Goal: Task Accomplishment & Management: Manage account settings

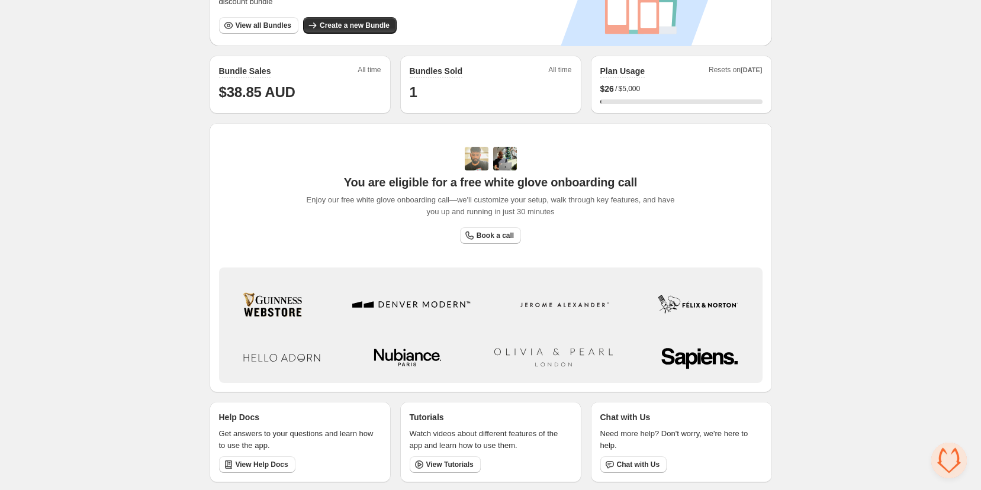
scroll to position [86, 0]
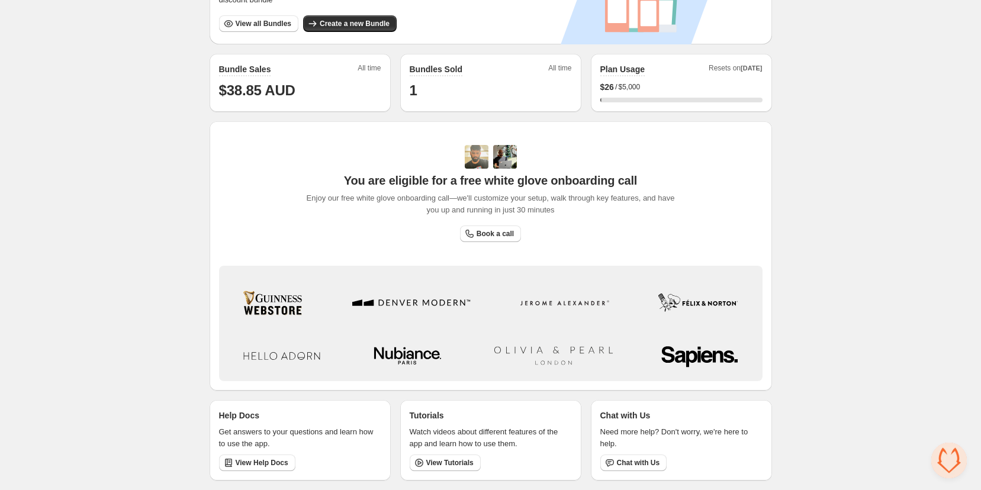
click at [812, 240] on div "Home Bundles Analytics Plan and Billing 🦊 FoxSell Bundles. This page is ready 🦊…" at bounding box center [490, 202] width 981 height 577
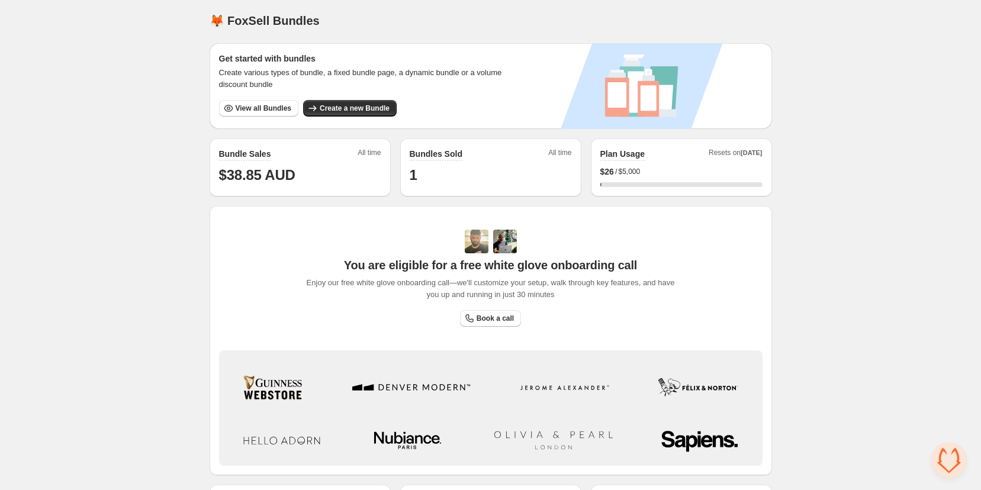
scroll to position [0, 0]
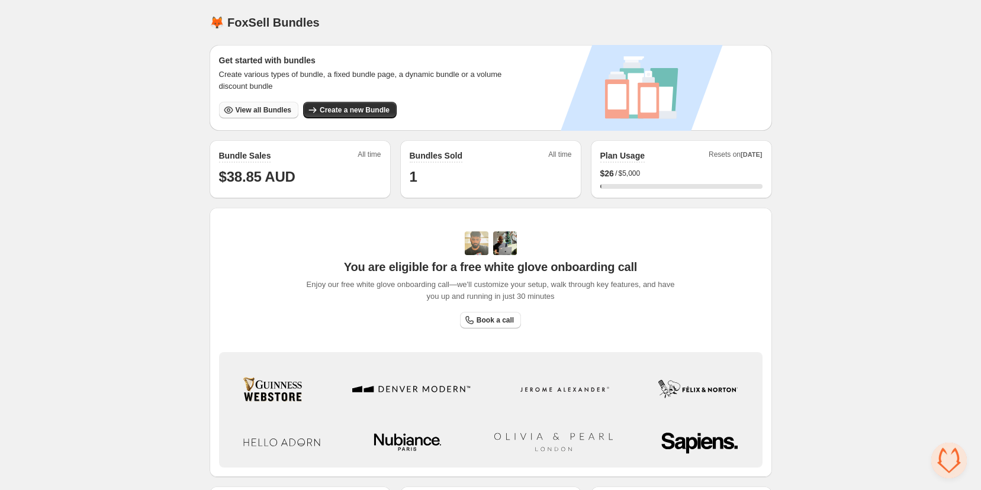
click at [255, 110] on span "View all Bundles" at bounding box center [264, 109] width 56 height 9
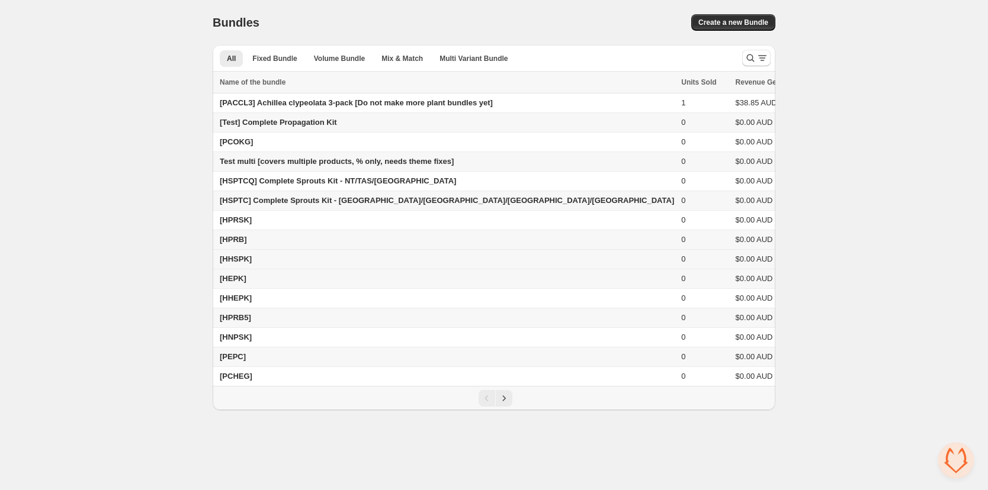
click at [236, 263] on span "[HHSPK]" at bounding box center [236, 259] width 32 height 9
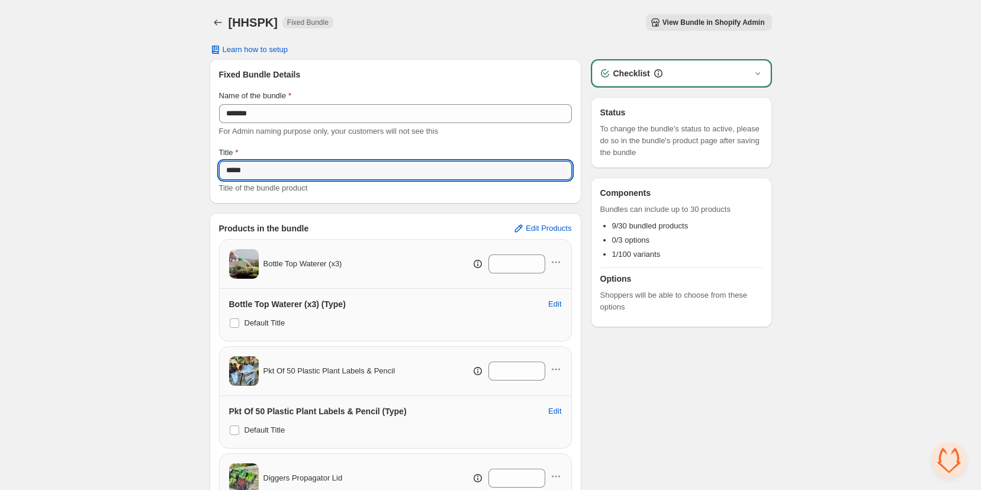
drag, startPoint x: 271, startPoint y: 169, endPoint x: 178, endPoint y: 156, distance: 93.2
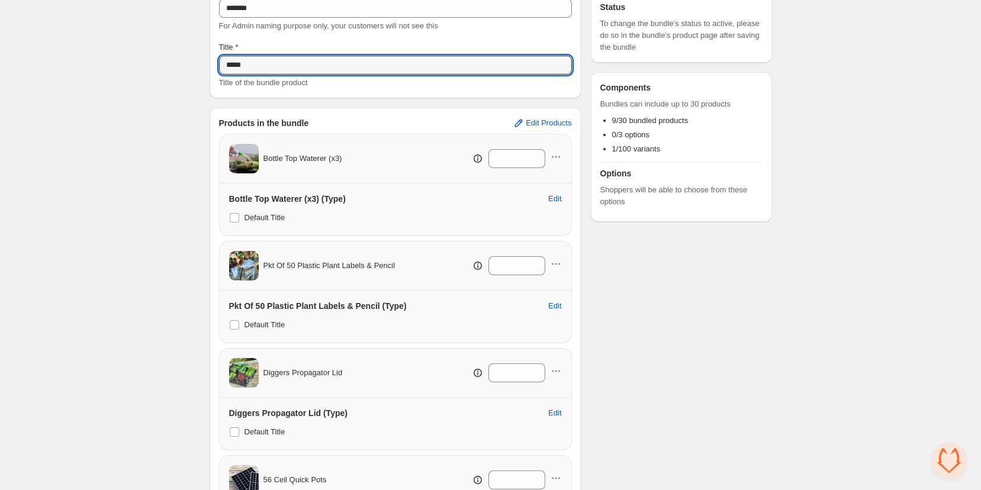
scroll to position [136, 0]
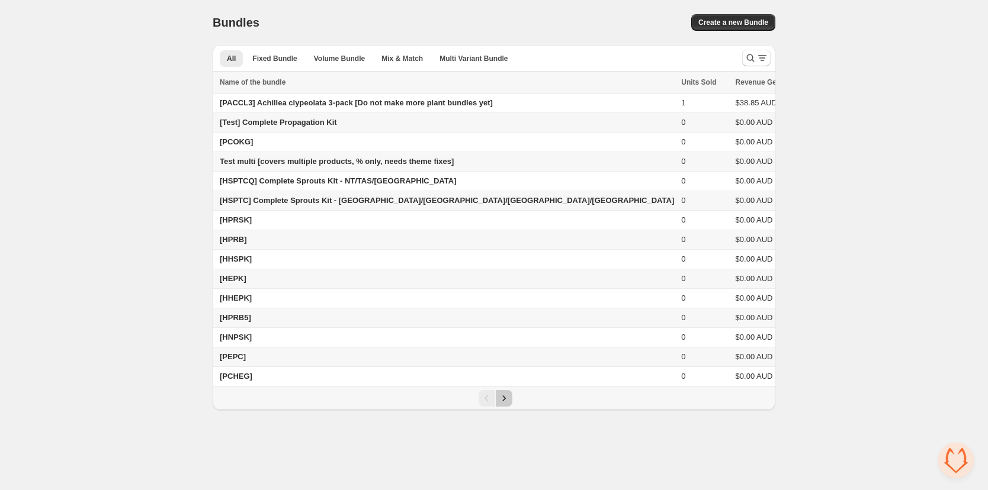
click at [502, 404] on icon "Next" at bounding box center [504, 399] width 12 height 12
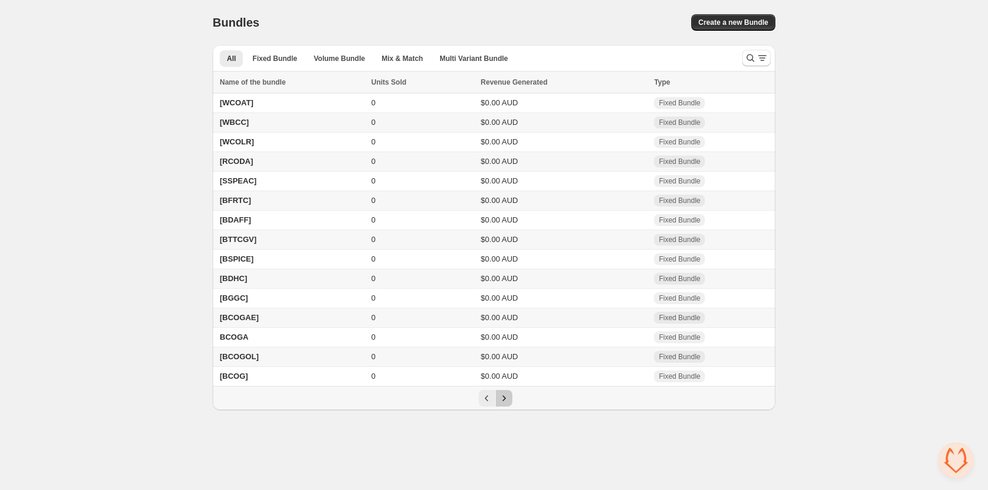
click at [504, 404] on icon "Next" at bounding box center [504, 399] width 12 height 12
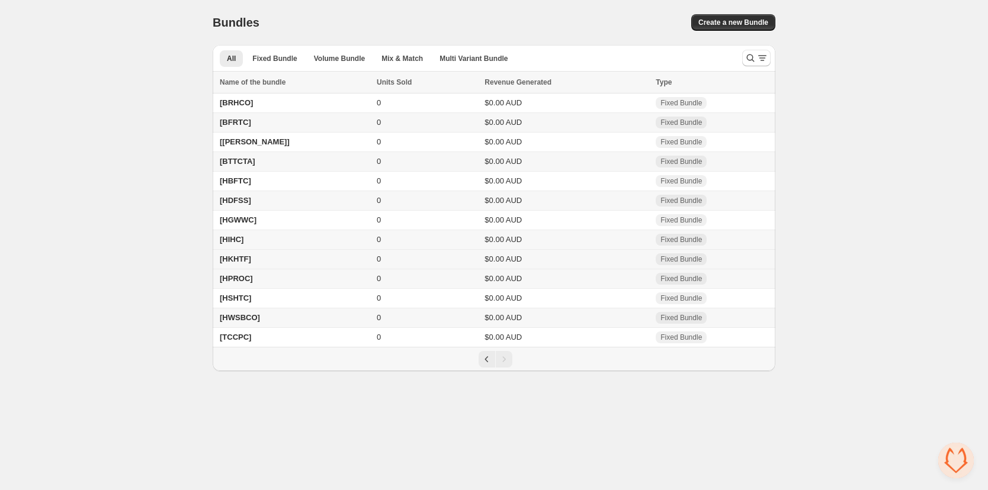
click at [245, 259] on td "[HKHTF]" at bounding box center [293, 260] width 160 height 20
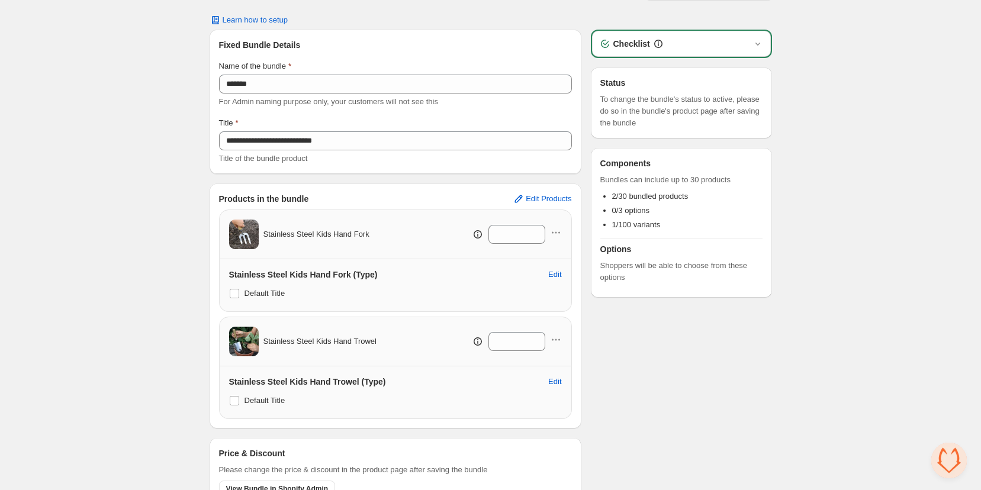
scroll to position [31, 0]
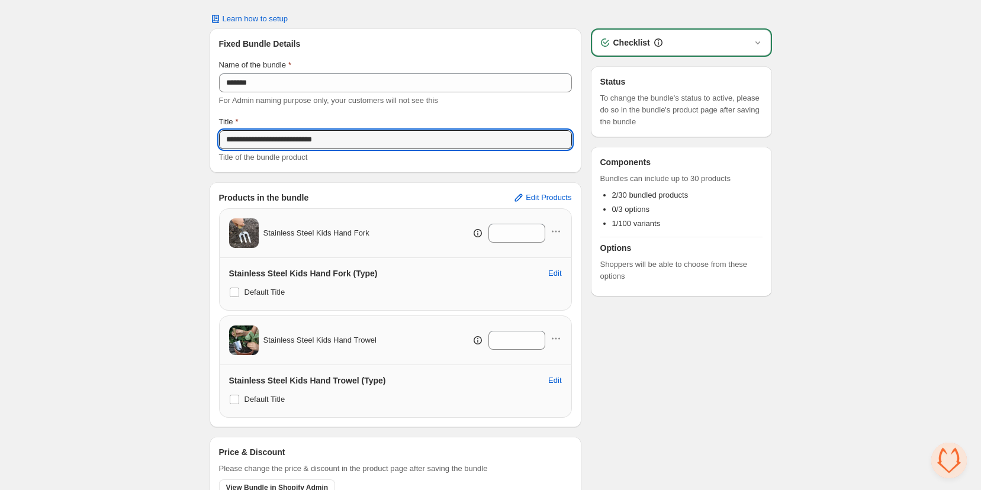
drag, startPoint x: 352, startPoint y: 138, endPoint x: 145, endPoint y: 133, distance: 207.3
click at [145, 131] on div "**********" at bounding box center [490, 255] width 981 height 573
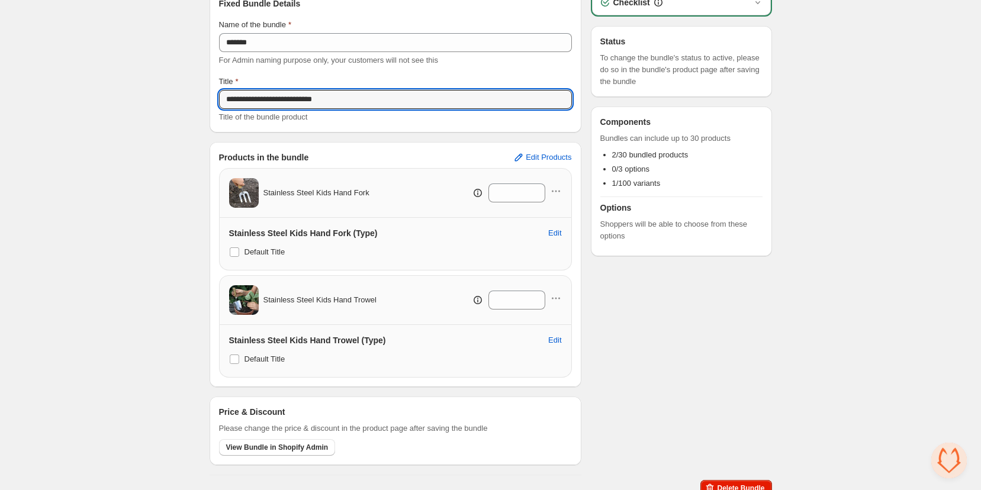
scroll to position [82, 0]
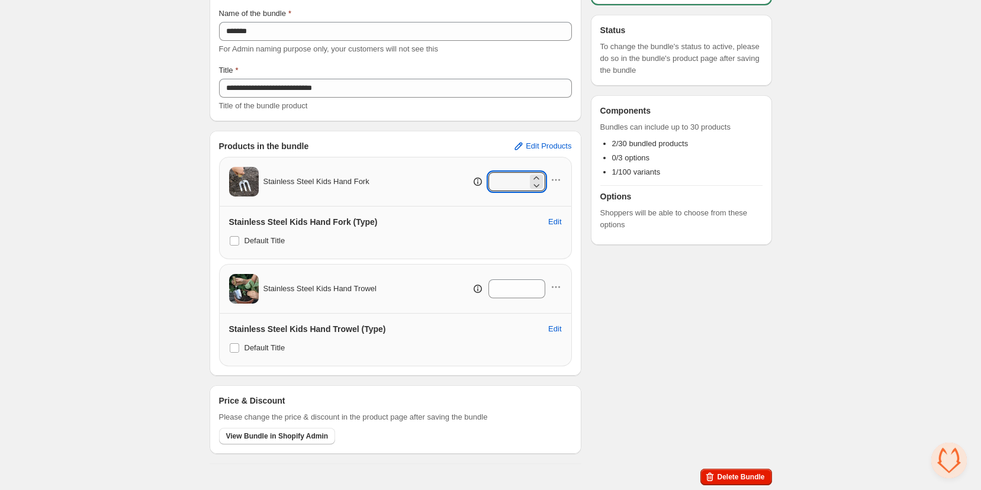
drag, startPoint x: 522, startPoint y: 182, endPoint x: 477, endPoint y: 191, distance: 45.9
click at [475, 183] on div "*" at bounding box center [491, 181] width 142 height 19
drag, startPoint x: 525, startPoint y: 288, endPoint x: 489, endPoint y: 303, distance: 38.8
click at [480, 292] on div "*" at bounding box center [491, 288] width 142 height 19
click at [715, 338] on div "Checklist Status To change the bundle's status to active, please do so in the b…" at bounding box center [681, 220] width 181 height 487
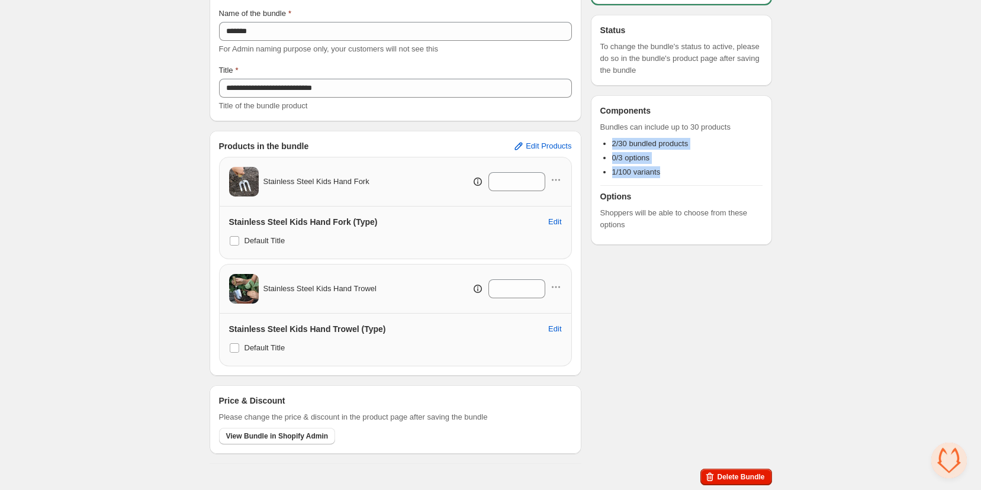
drag, startPoint x: 610, startPoint y: 143, endPoint x: 605, endPoint y: 322, distance: 178.3
click at [671, 184] on div "Components Bundles can include up to 30 products 2/30 bundled products 0/3 opti…" at bounding box center [681, 170] width 162 height 131
drag, startPoint x: 592, startPoint y: 441, endPoint x: 585, endPoint y: 419, distance: 22.9
click at [589, 438] on div "**********" at bounding box center [491, 220] width 563 height 487
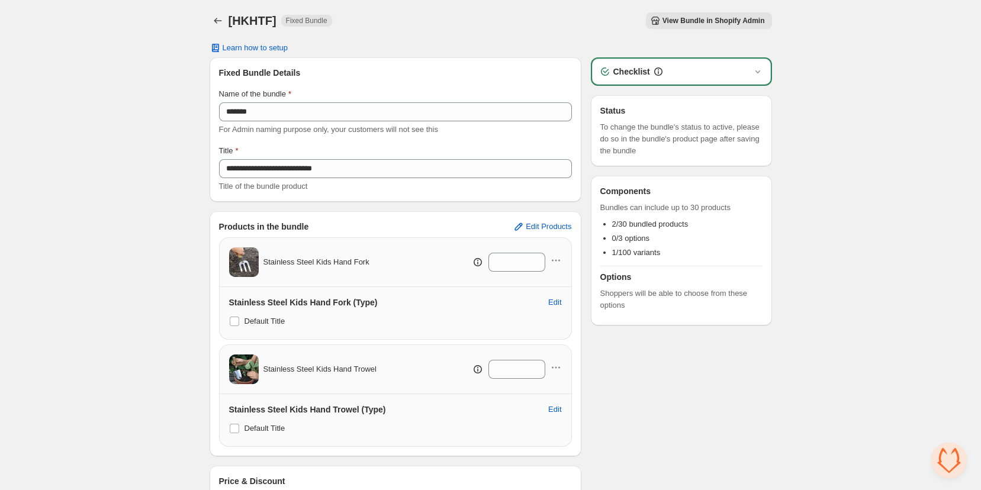
scroll to position [0, 0]
click at [700, 24] on span "View Bundle in Shopify Admin" at bounding box center [714, 22] width 102 height 9
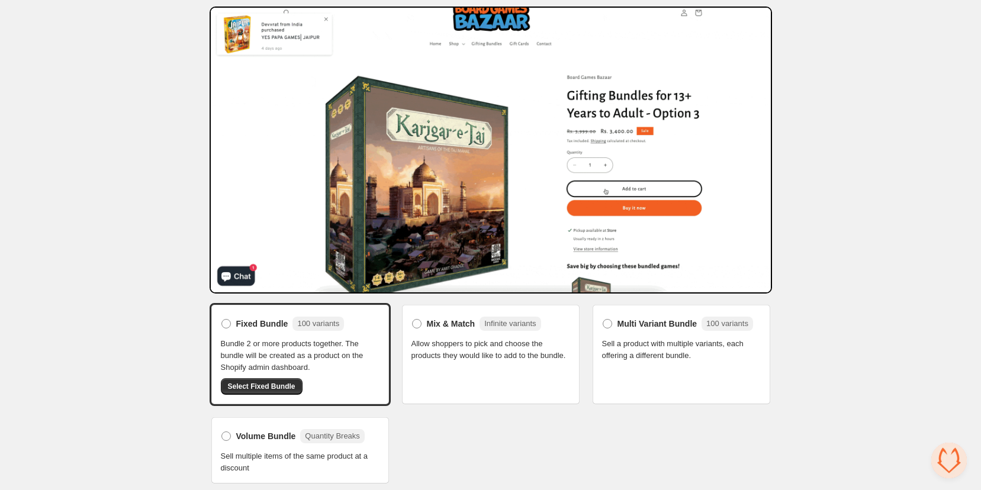
scroll to position [43, 0]
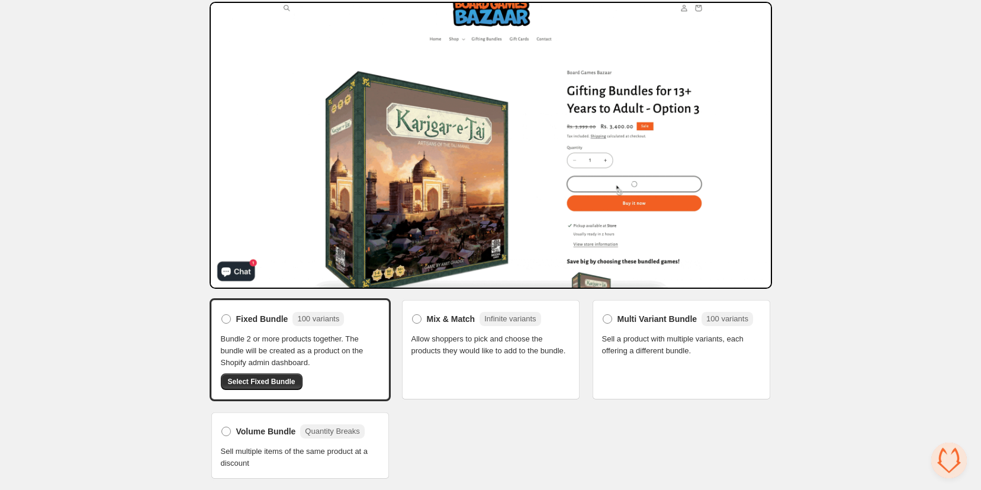
click at [811, 201] on div "Home Bundles Analytics Plan and Billing Select bundle type. This page is ready …" at bounding box center [490, 224] width 981 height 534
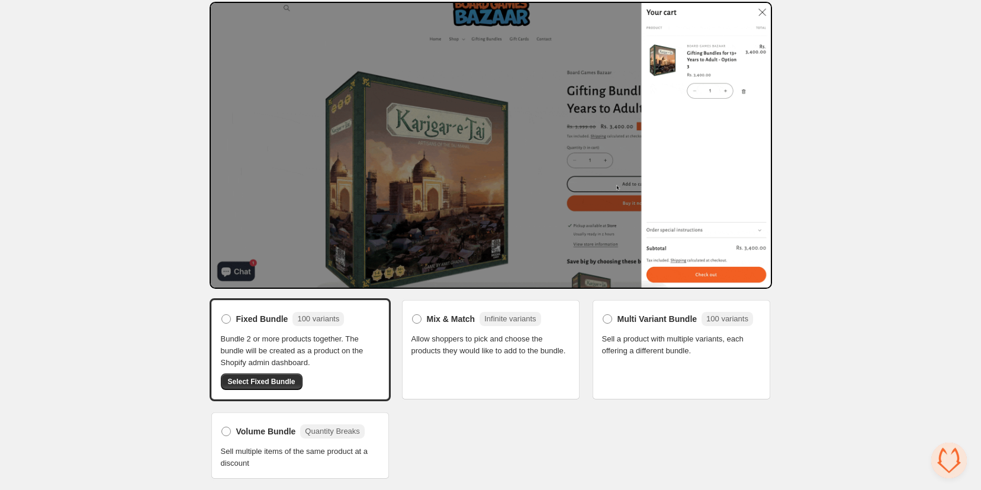
click at [131, 230] on div "Home Bundles Analytics Plan and Billing Select bundle type. This page is ready …" at bounding box center [490, 224] width 981 height 534
click at [786, 427] on div "Home Bundles Analytics Plan and Billing Select bundle type. This page is ready …" at bounding box center [490, 224] width 981 height 534
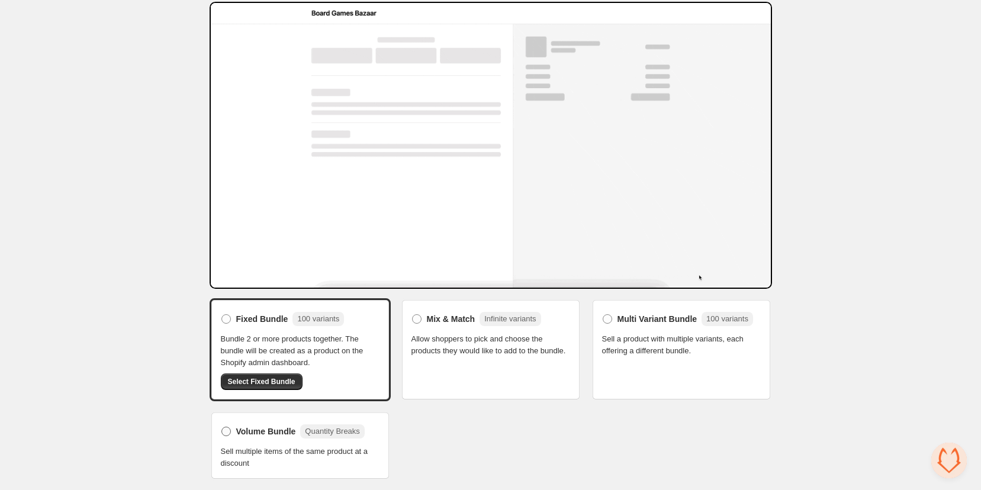
click at [263, 432] on span "Volume Bundle" at bounding box center [266, 432] width 60 height 12
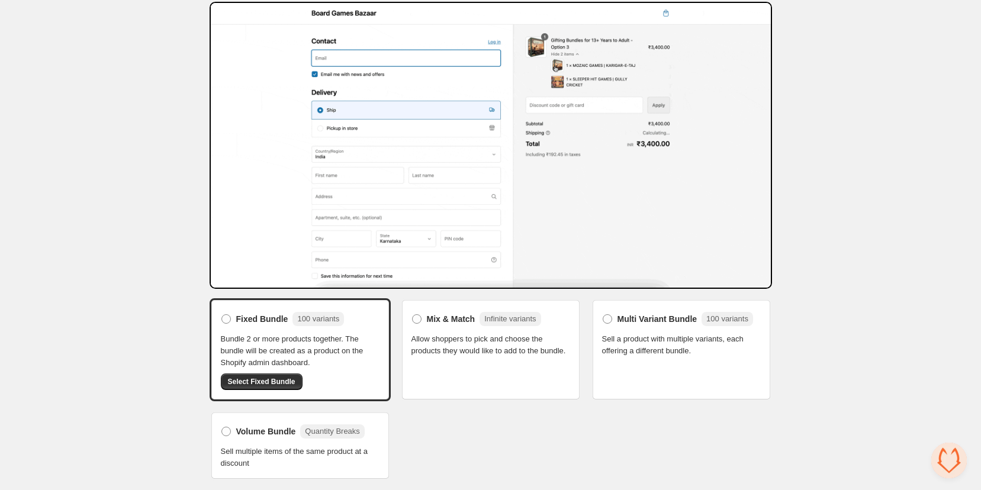
scroll to position [34, 0]
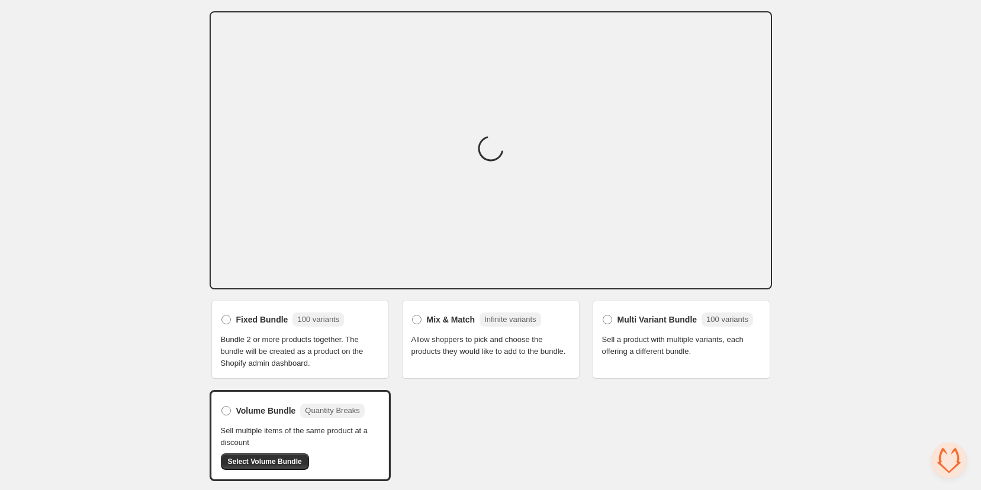
click at [414, 433] on div "Fixed Bundle 100 variants Bundle 2 or more products together. The bundle will b…" at bounding box center [491, 390] width 563 height 182
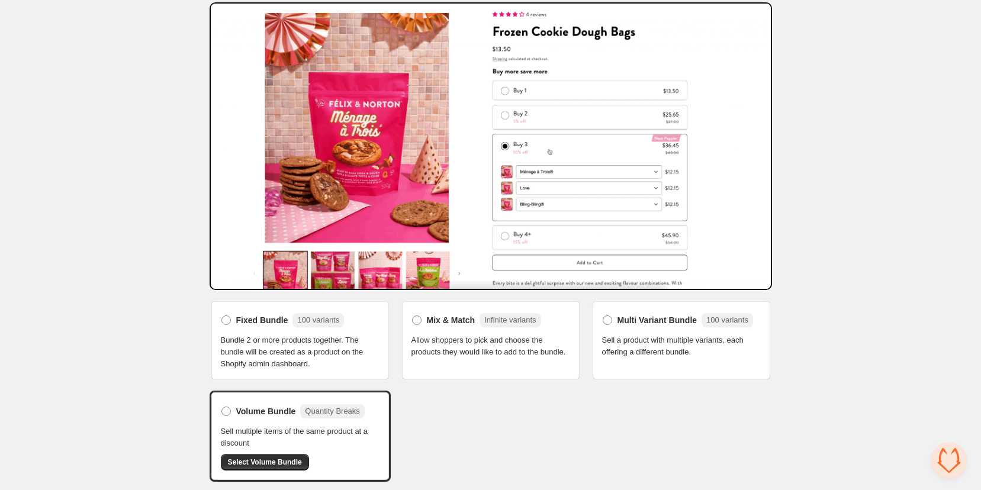
scroll to position [44, 0]
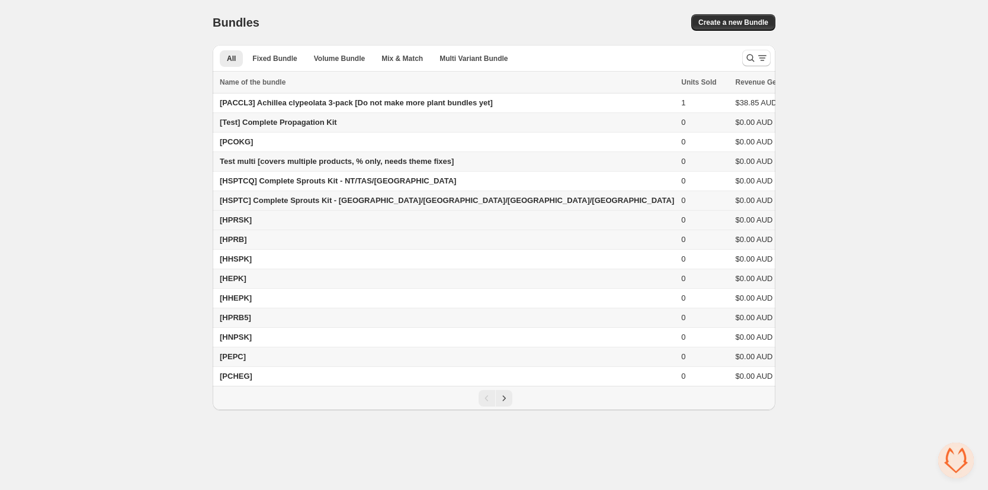
click at [242, 222] on span "[HPRSK]" at bounding box center [236, 220] width 32 height 9
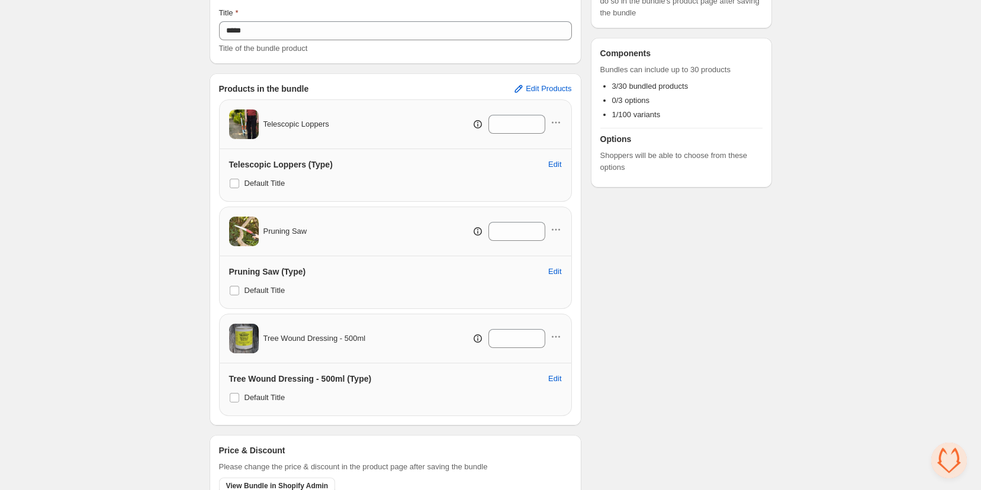
scroll to position [141, 0]
click at [558, 78] on div "Products in the bundle Edit Products Telescopic Loppers * Telescopic Loppers (T…" at bounding box center [396, 248] width 372 height 352
click at [543, 86] on span "Edit Products" at bounding box center [549, 87] width 46 height 9
click at [536, 85] on span "Edit Products" at bounding box center [549, 87] width 46 height 9
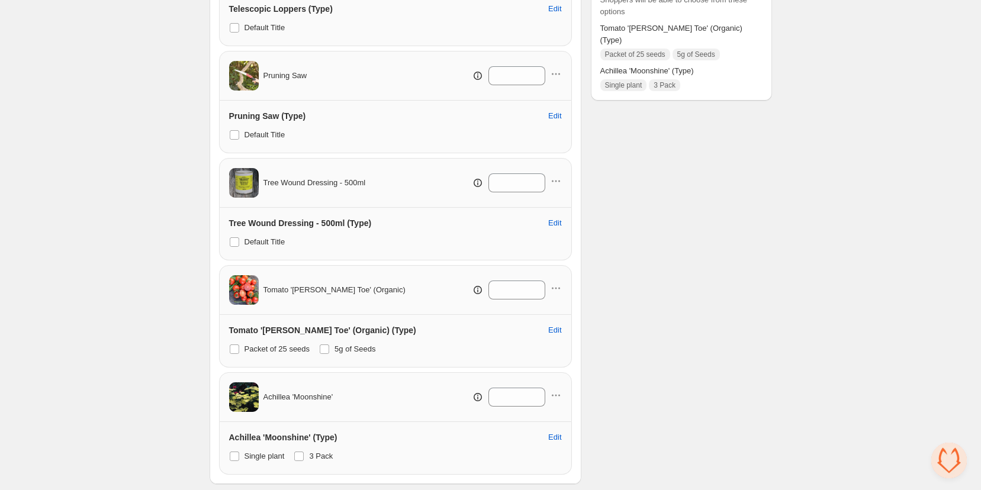
scroll to position [404, 0]
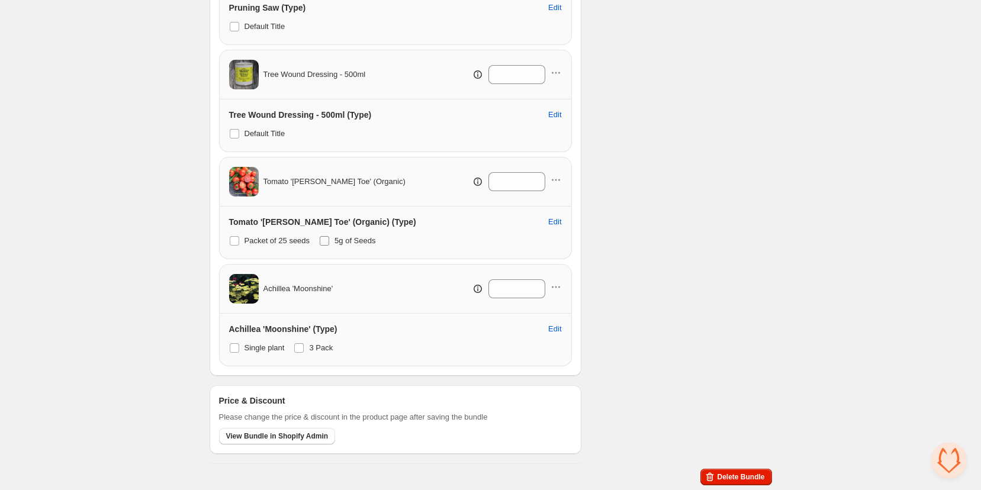
click at [328, 243] on span at bounding box center [324, 240] width 9 height 9
click at [303, 351] on span at bounding box center [298, 347] width 9 height 9
click at [327, 239] on span at bounding box center [324, 240] width 9 height 9
click at [304, 351] on span at bounding box center [298, 347] width 9 height 9
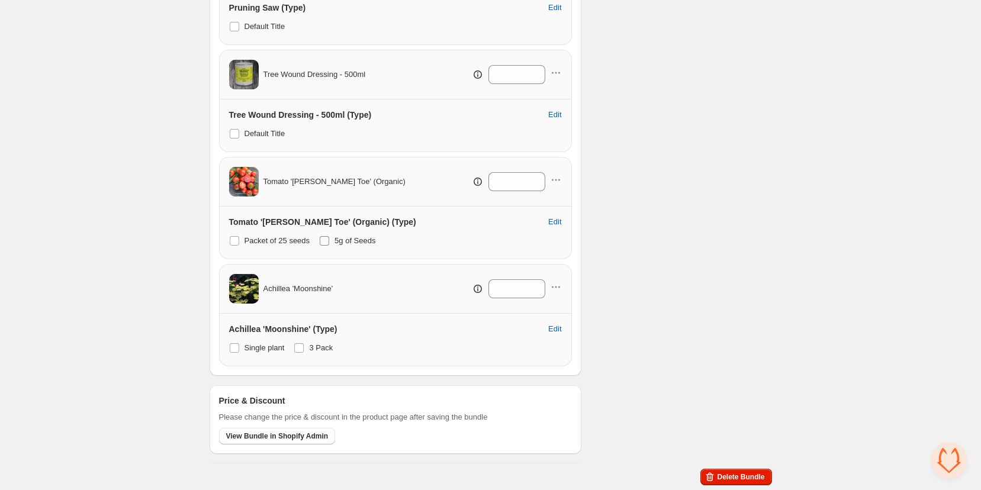
click at [329, 241] on span at bounding box center [324, 240] width 9 height 9
drag, startPoint x: 336, startPoint y: 351, endPoint x: 313, endPoint y: 352, distance: 23.1
click at [313, 352] on div "Single plant 3 Pack" at bounding box center [395, 348] width 333 height 17
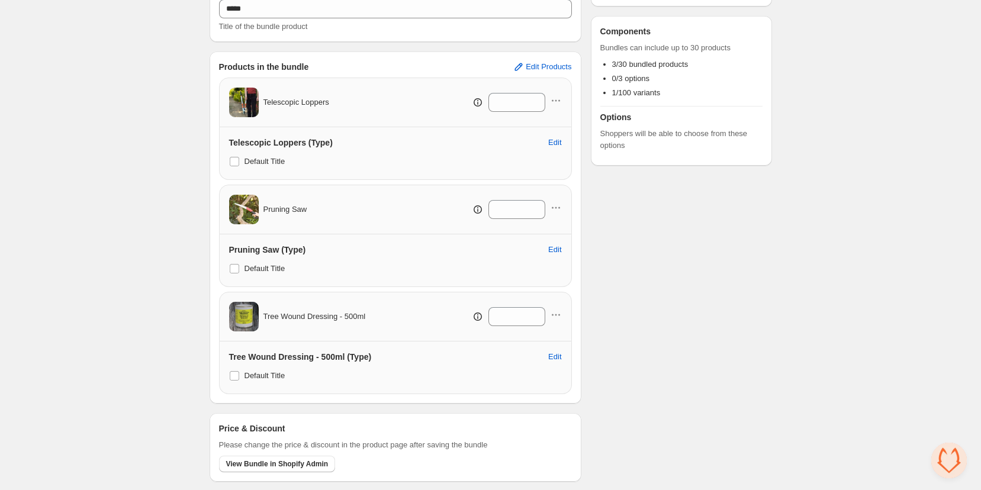
scroll to position [189, 0]
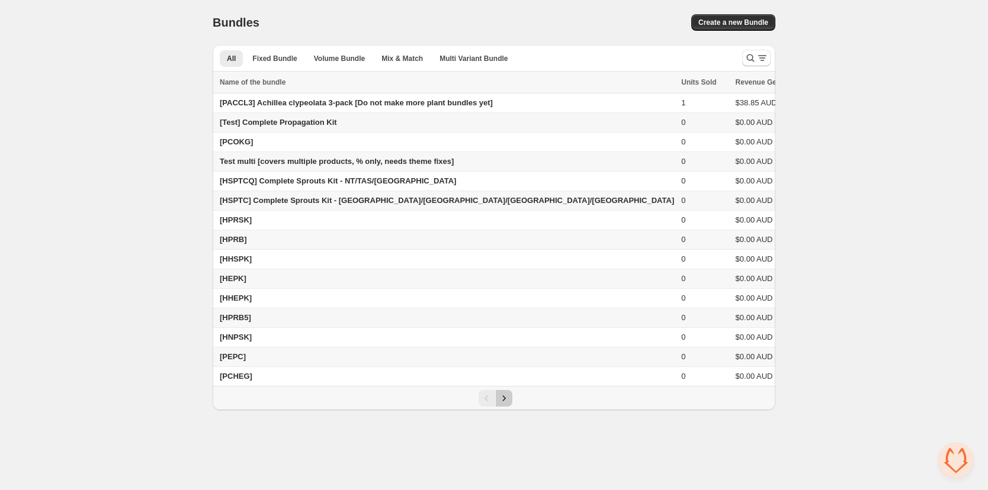
click at [501, 404] on icon "Next" at bounding box center [504, 399] width 12 height 12
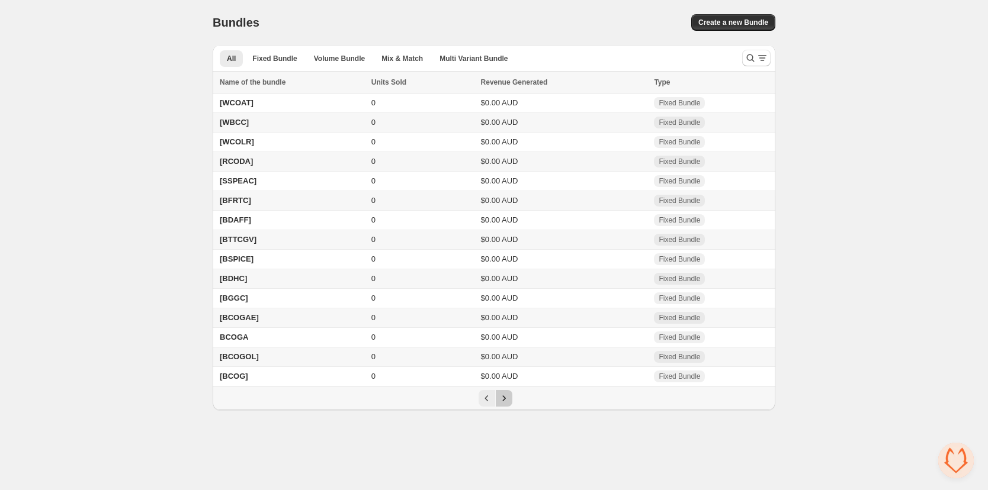
click at [501, 404] on icon "Next" at bounding box center [504, 399] width 12 height 12
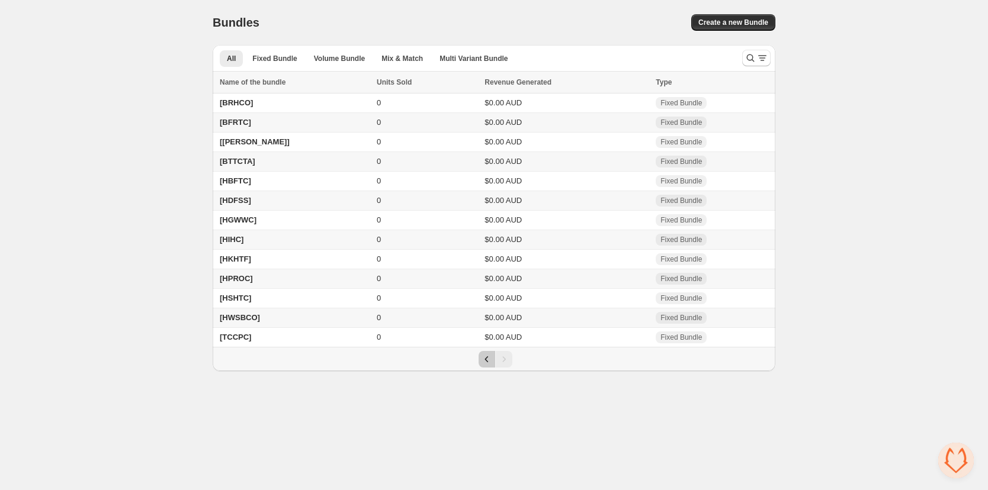
click at [486, 368] on button "Previous" at bounding box center [486, 359] width 17 height 17
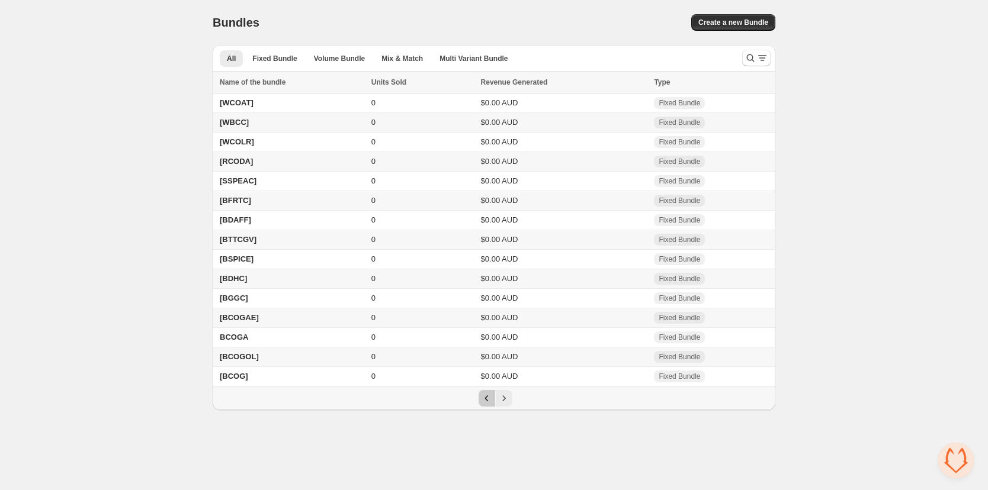
click at [483, 404] on icon "Previous" at bounding box center [487, 399] width 12 height 12
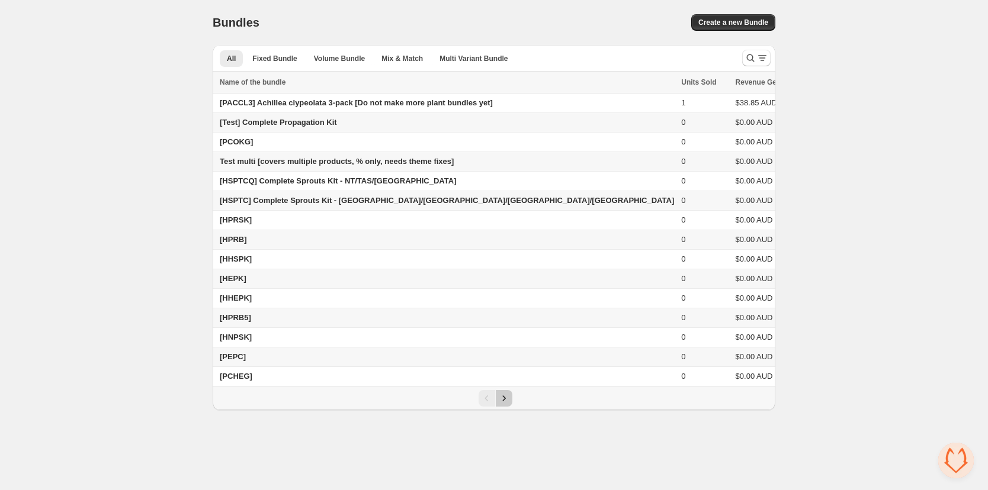
click at [503, 401] on icon "Next" at bounding box center [503, 398] width 3 height 5
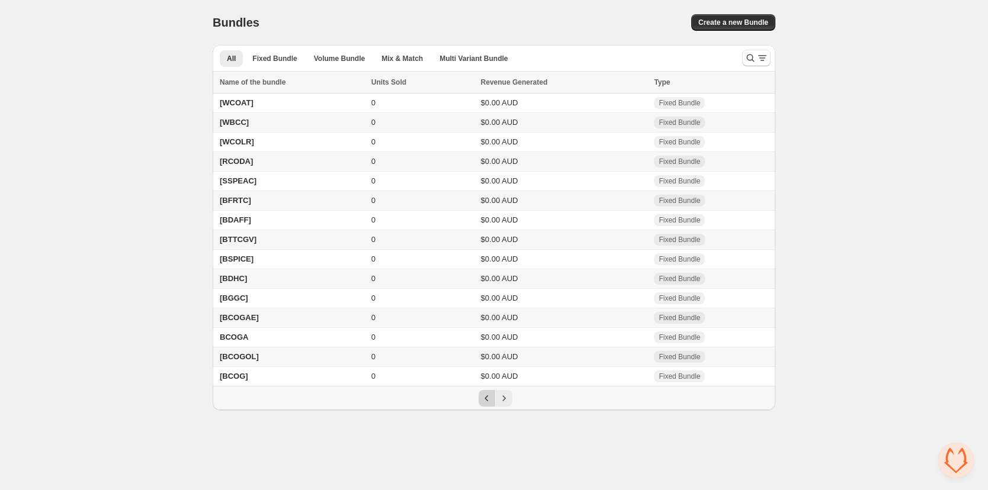
click at [489, 404] on icon "Previous" at bounding box center [487, 399] width 12 height 12
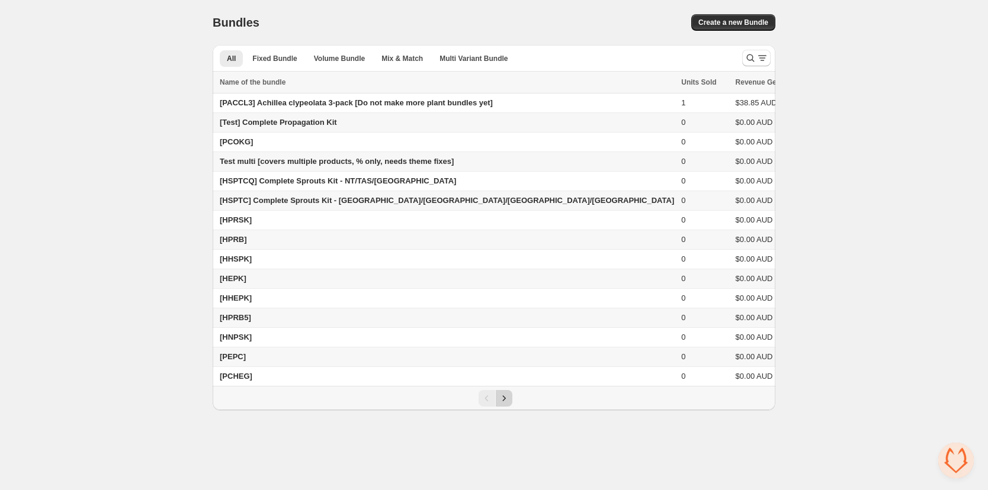
click at [506, 401] on button "Next" at bounding box center [504, 398] width 17 height 17
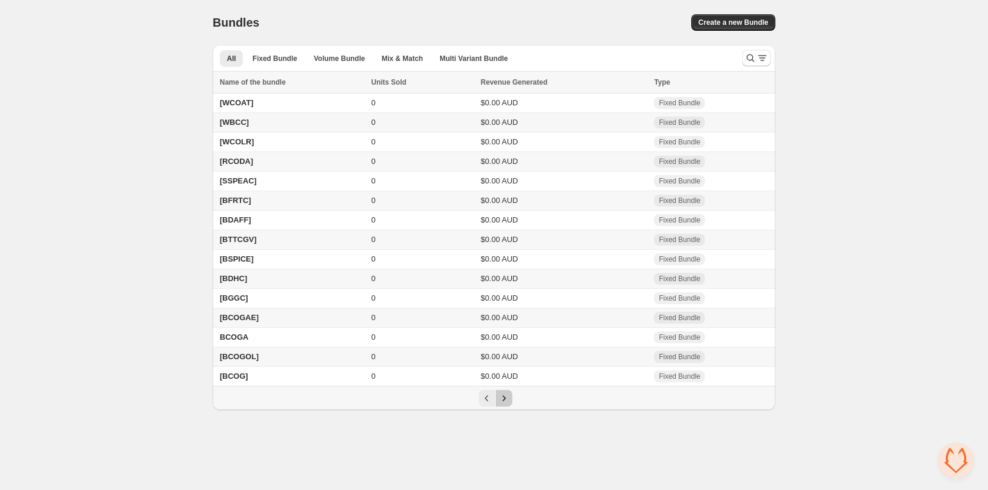
click at [504, 404] on icon "Next" at bounding box center [504, 399] width 12 height 12
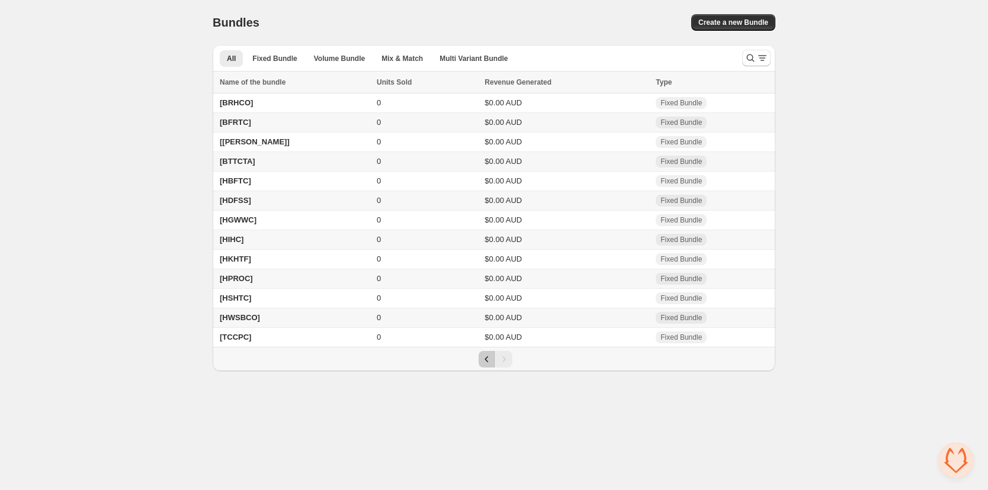
click at [485, 365] on icon "Previous" at bounding box center [487, 360] width 12 height 12
